Goal: Information Seeking & Learning: Learn about a topic

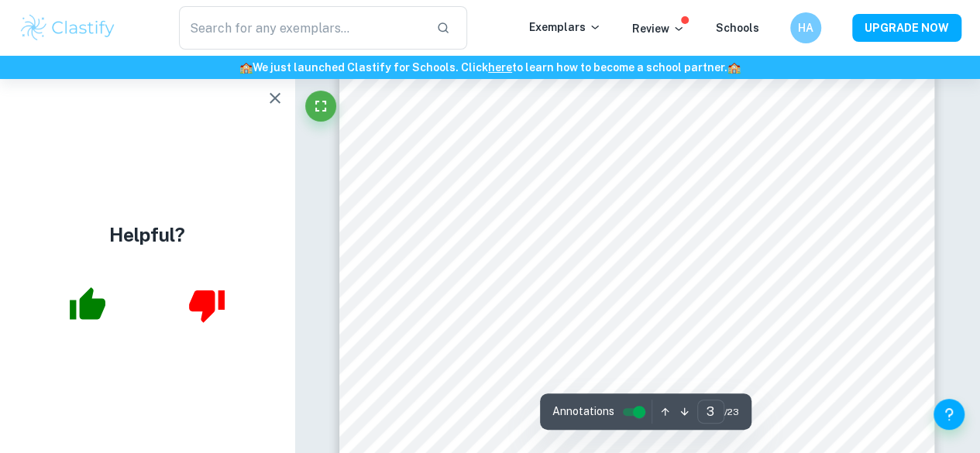
scroll to position [2166, 0]
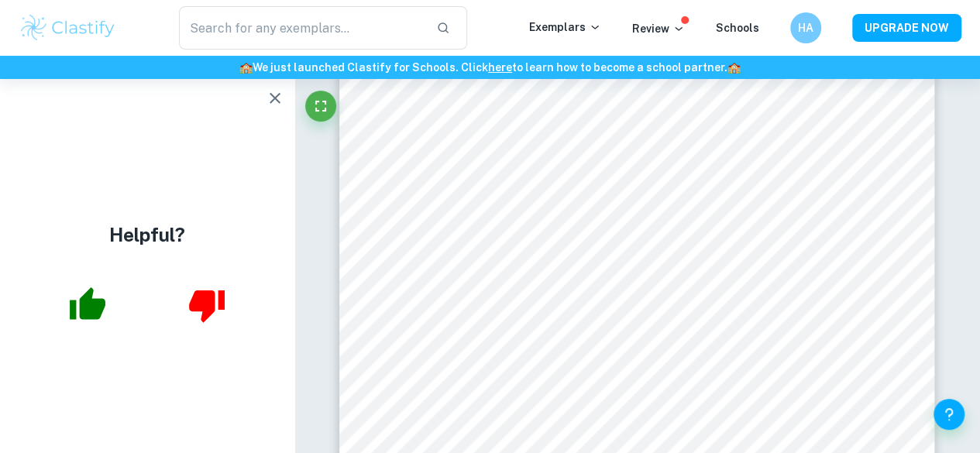
click at [274, 101] on icon "button" at bounding box center [275, 98] width 19 height 19
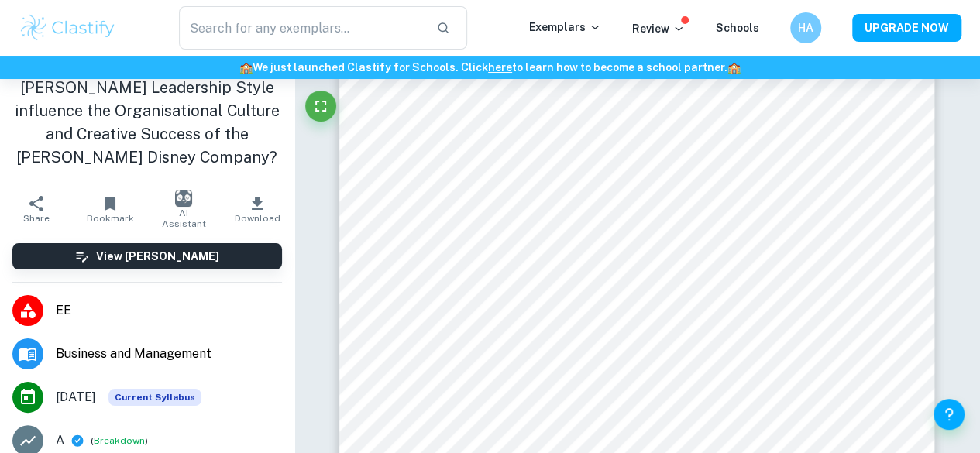
scroll to position [0, 0]
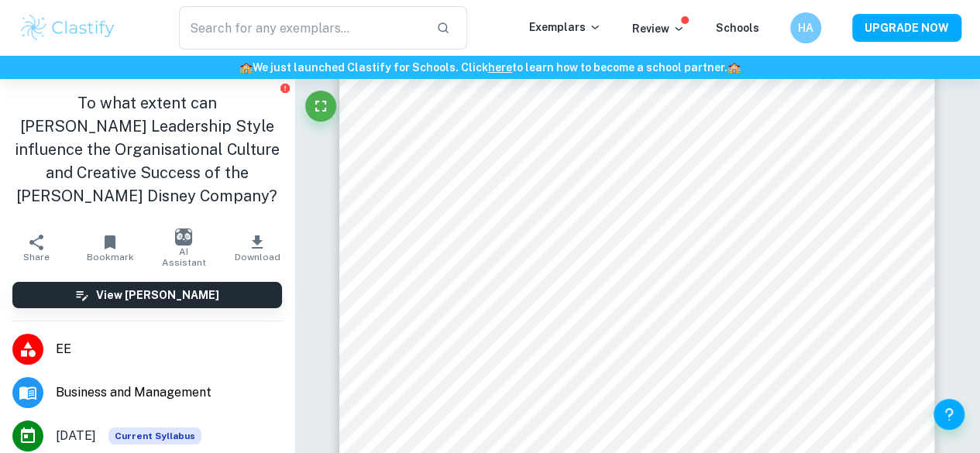
click at [572, 33] on p "Exemplars" at bounding box center [565, 27] width 72 height 17
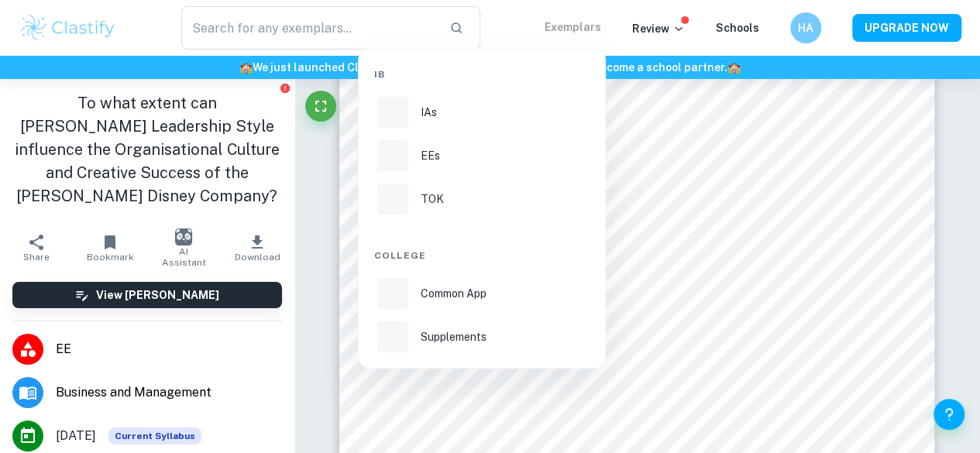
click at [412, 161] on li "EEs" at bounding box center [481, 155] width 215 height 37
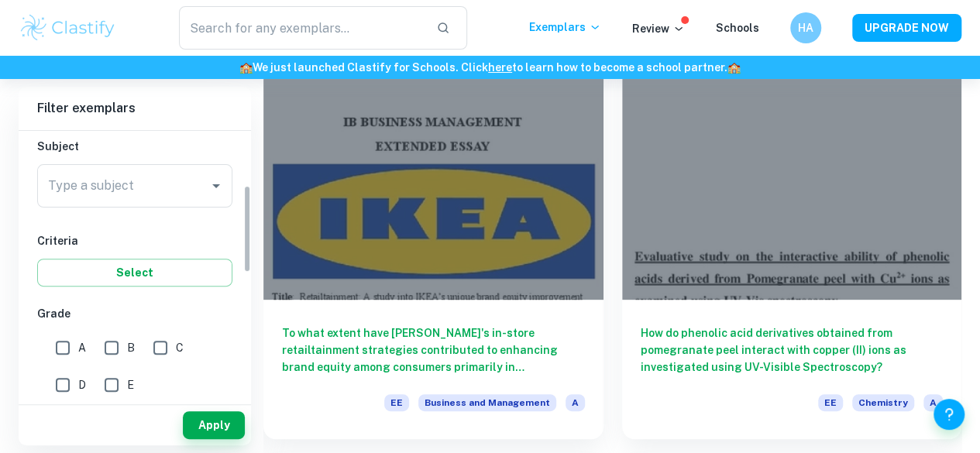
scroll to position [166, 0]
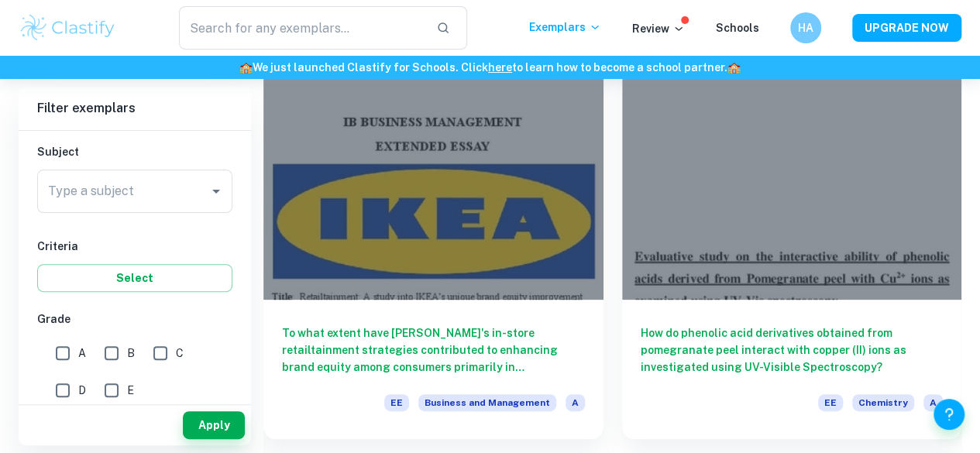
click at [174, 191] on input "Type a subject" at bounding box center [123, 191] width 158 height 29
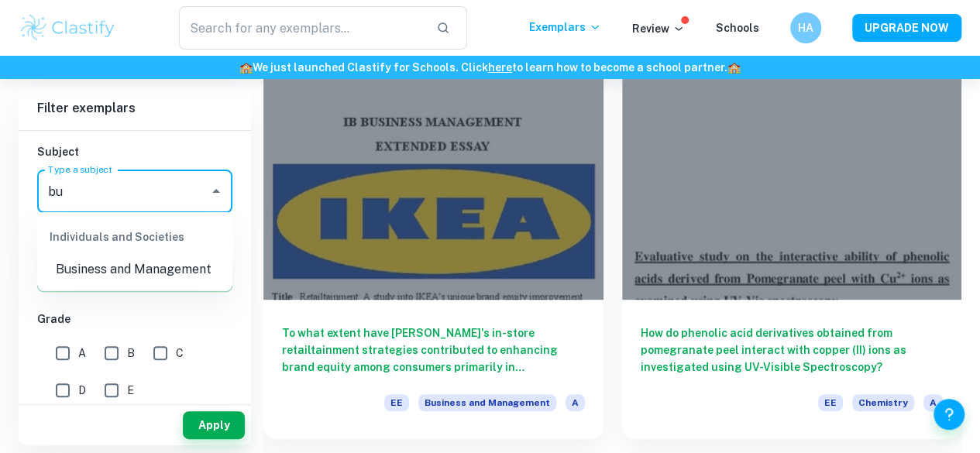
click at [209, 271] on li "Business and Management" at bounding box center [134, 270] width 195 height 28
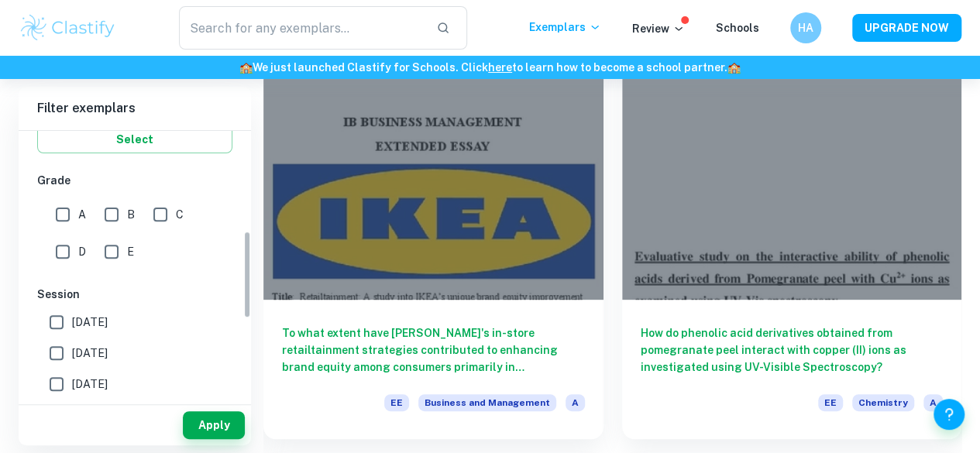
scroll to position [308, 0]
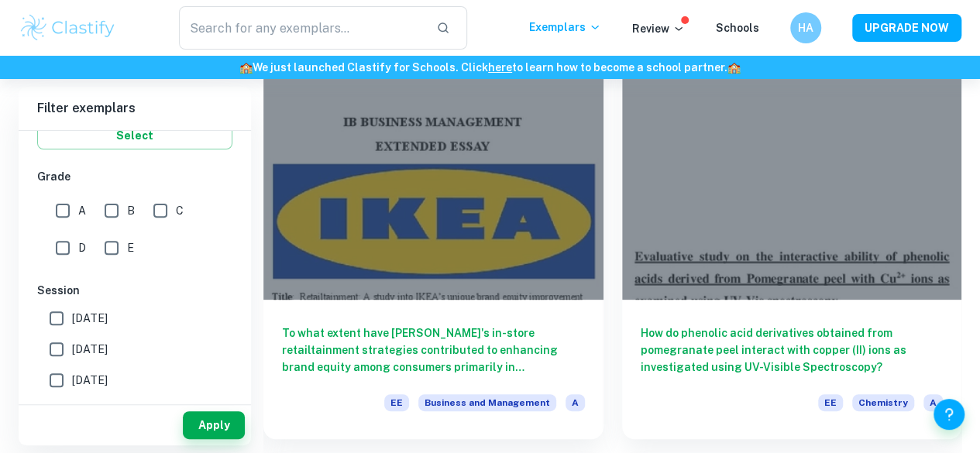
type input "Business and Management"
click at [105, 350] on span "[DATE]" at bounding box center [90, 349] width 36 height 17
click at [72, 350] on input "[DATE]" at bounding box center [56, 349] width 31 height 31
checkbox input "true"
click at [200, 434] on button "Apply" at bounding box center [214, 425] width 62 height 28
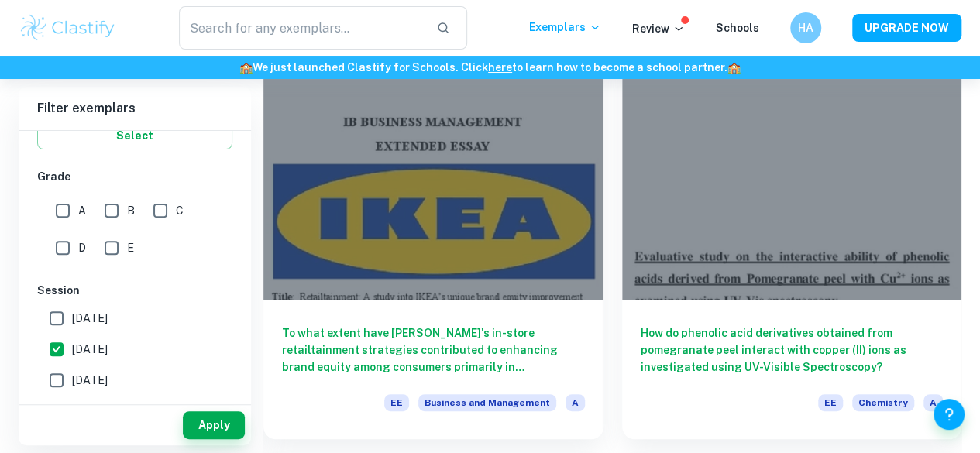
scroll to position [79, 0]
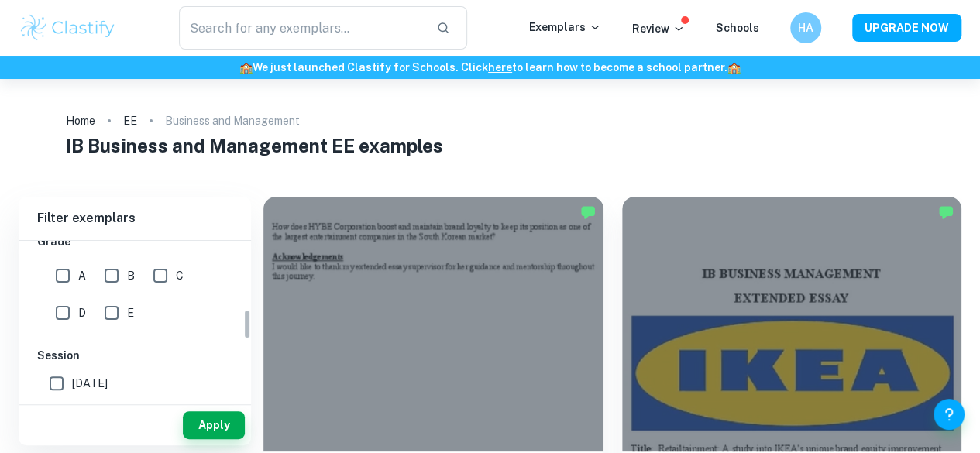
scroll to position [355, 0]
click at [67, 287] on input "A" at bounding box center [62, 274] width 31 height 31
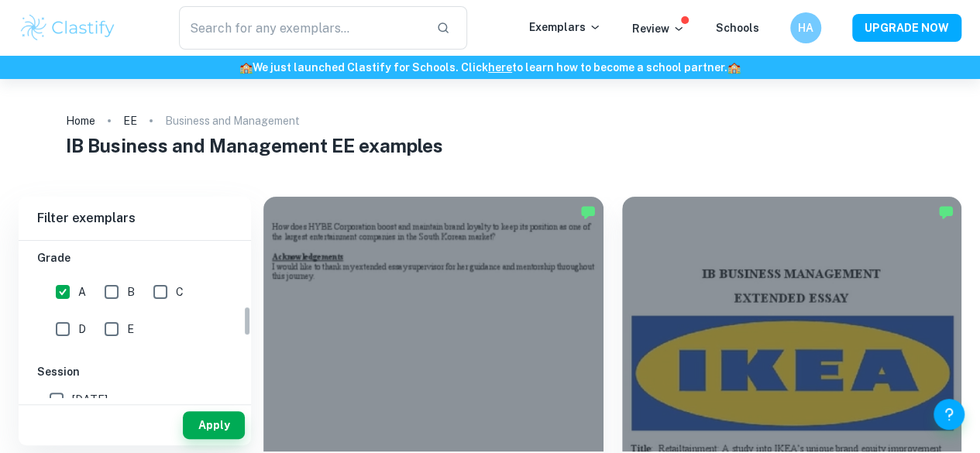
scroll to position [332, 0]
click at [54, 304] on input "A" at bounding box center [62, 297] width 31 height 31
checkbox input "false"
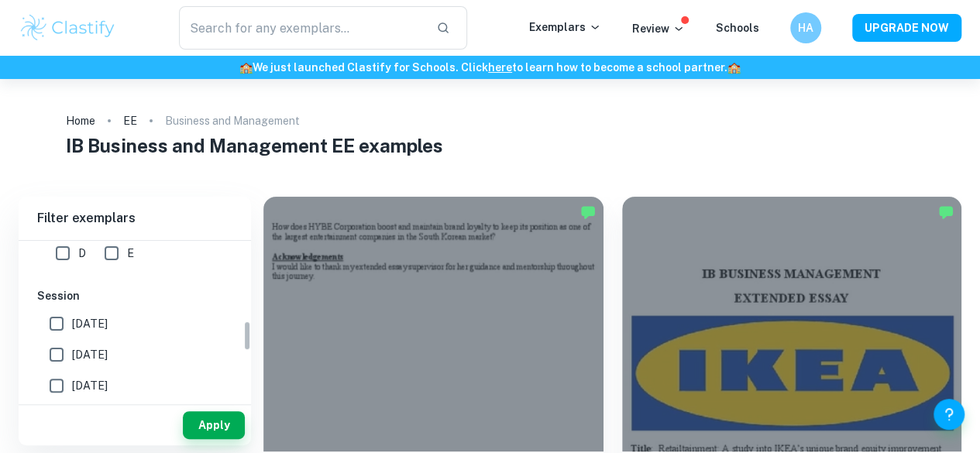
scroll to position [417, 0]
click at [62, 360] on input "[DATE]" at bounding box center [56, 351] width 31 height 31
checkbox input "true"
click at [195, 437] on button "Apply" at bounding box center [214, 425] width 62 height 28
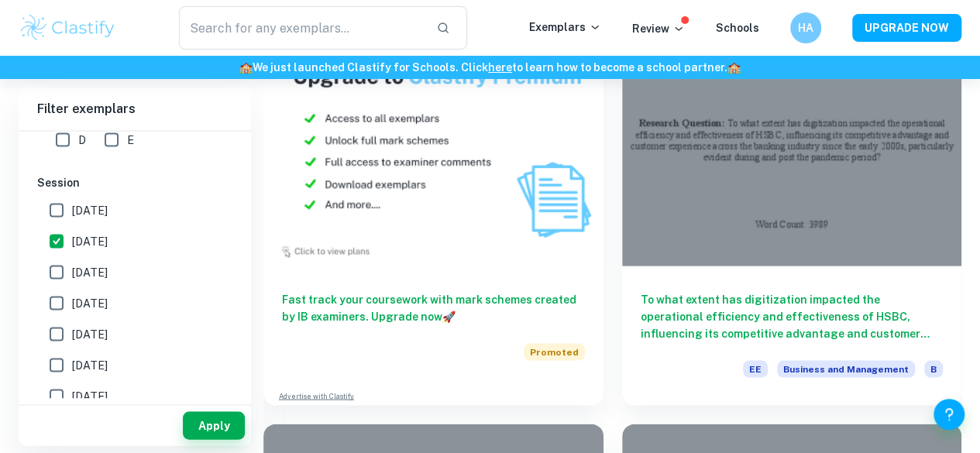
scroll to position [1426, 0]
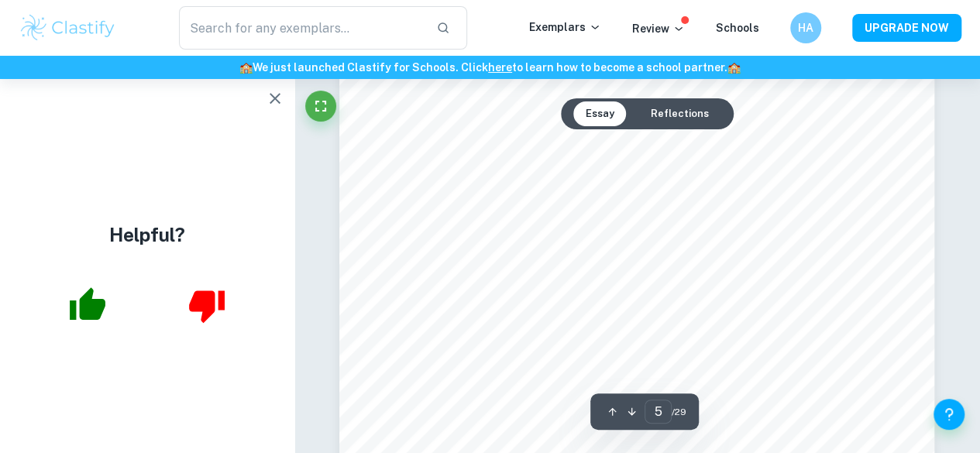
scroll to position [3467, 0]
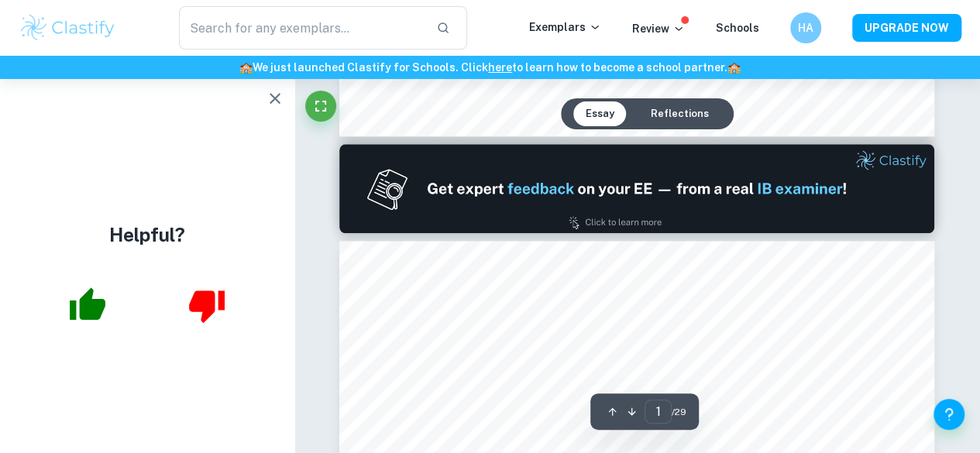
type input "2"
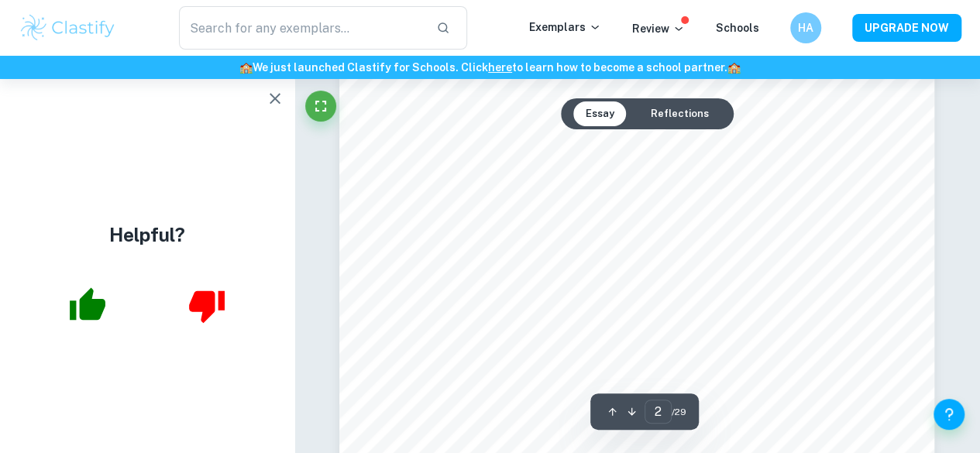
scroll to position [917, 0]
